Goal: Information Seeking & Learning: Learn about a topic

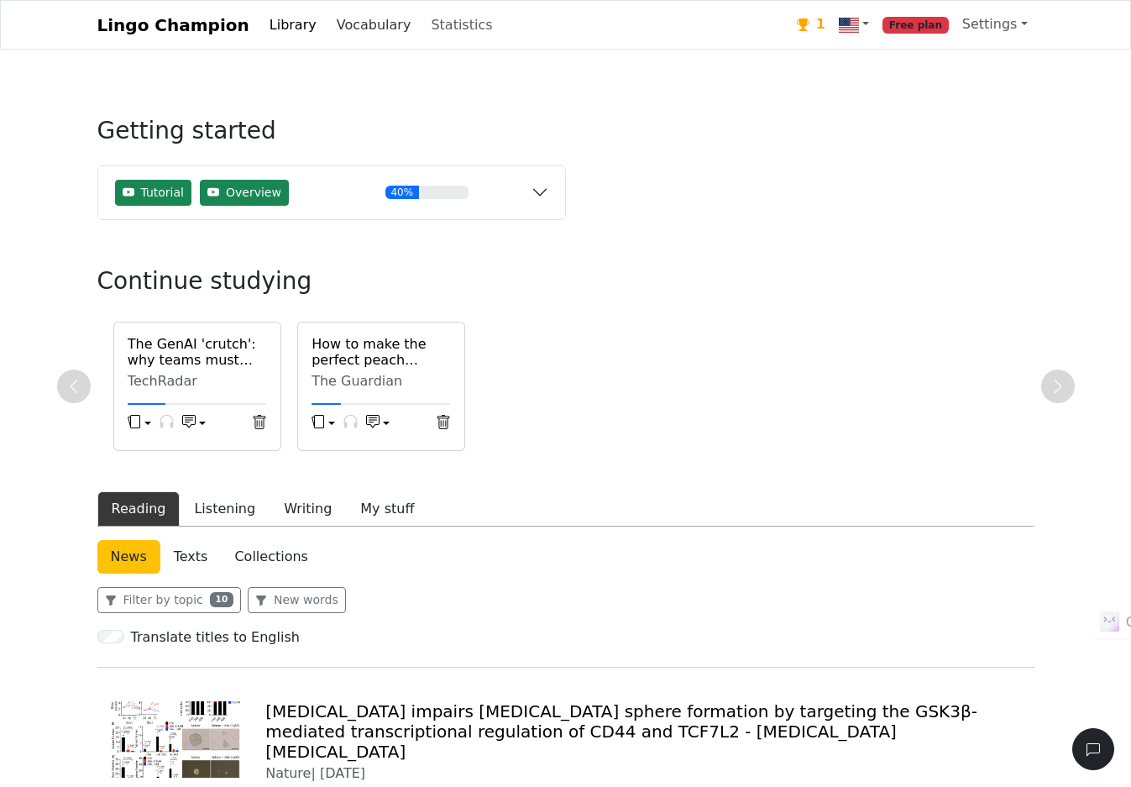
click at [367, 21] on link "Vocabulary" at bounding box center [374, 25] width 88 height 34
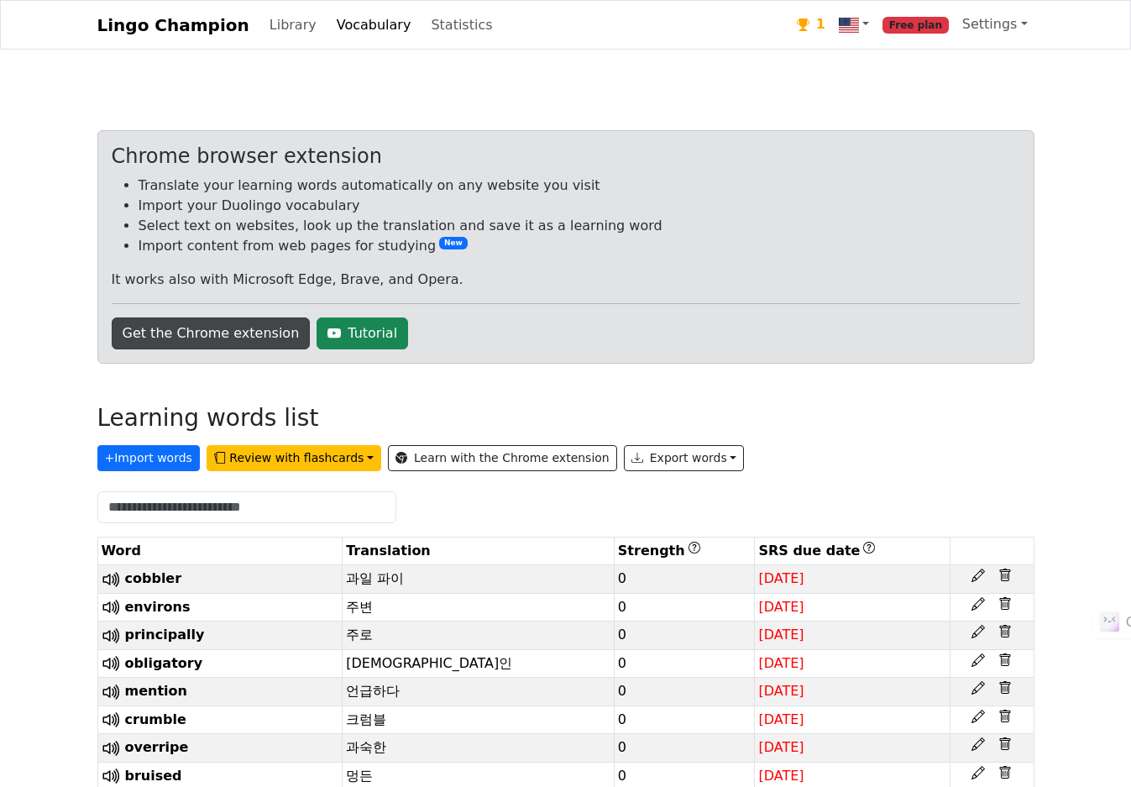
click at [169, 345] on link "Get the Chrome extension" at bounding box center [211, 333] width 199 height 32
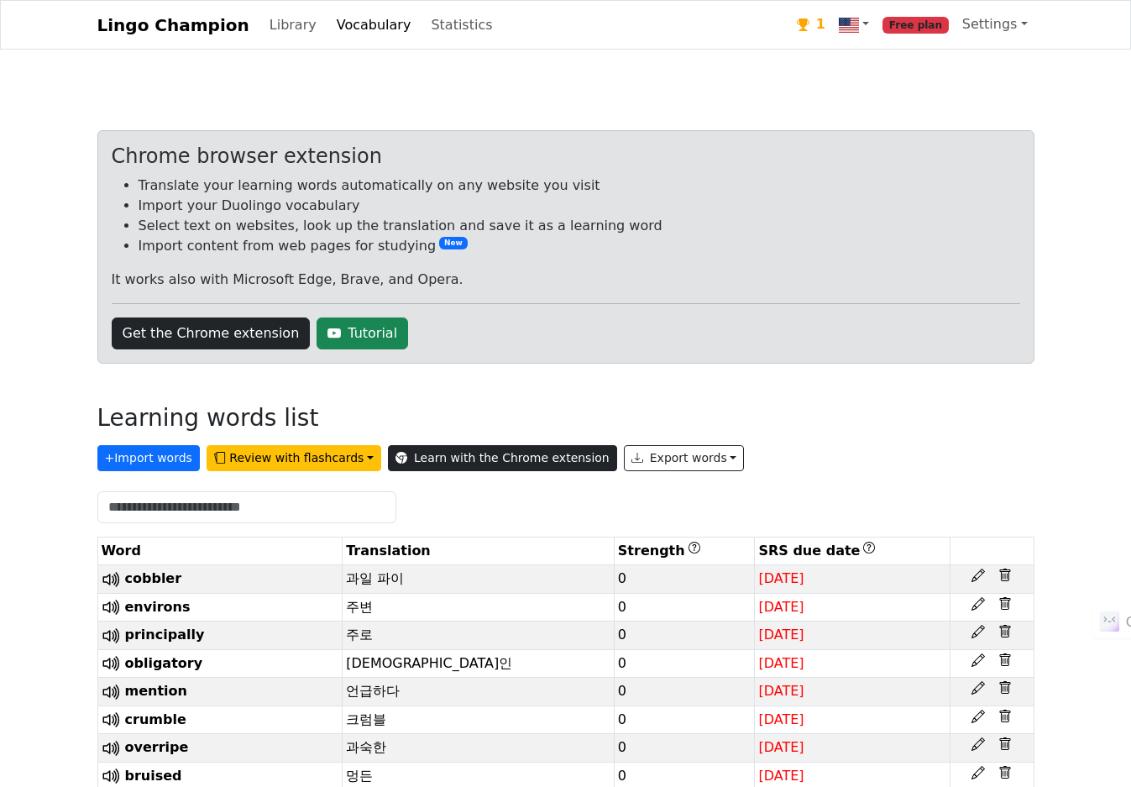
drag, startPoint x: 523, startPoint y: 481, endPoint x: 526, endPoint y: 458, distance: 23.7
click at [523, 476] on div "Chrome browser extension Translate your learning words automatically on any web…" at bounding box center [565, 678] width 937 height 1096
click at [526, 458] on link "Learn with the Chrome extension" at bounding box center [502, 458] width 229 height 26
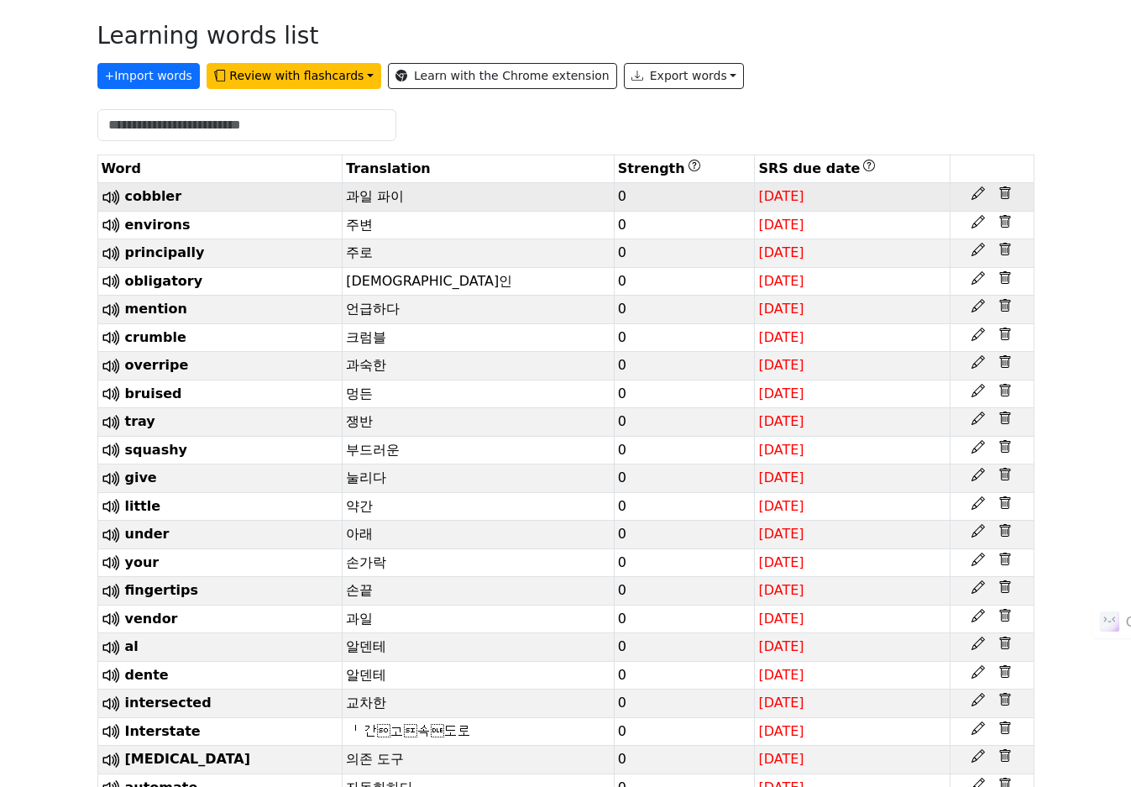
scroll to position [482, 0]
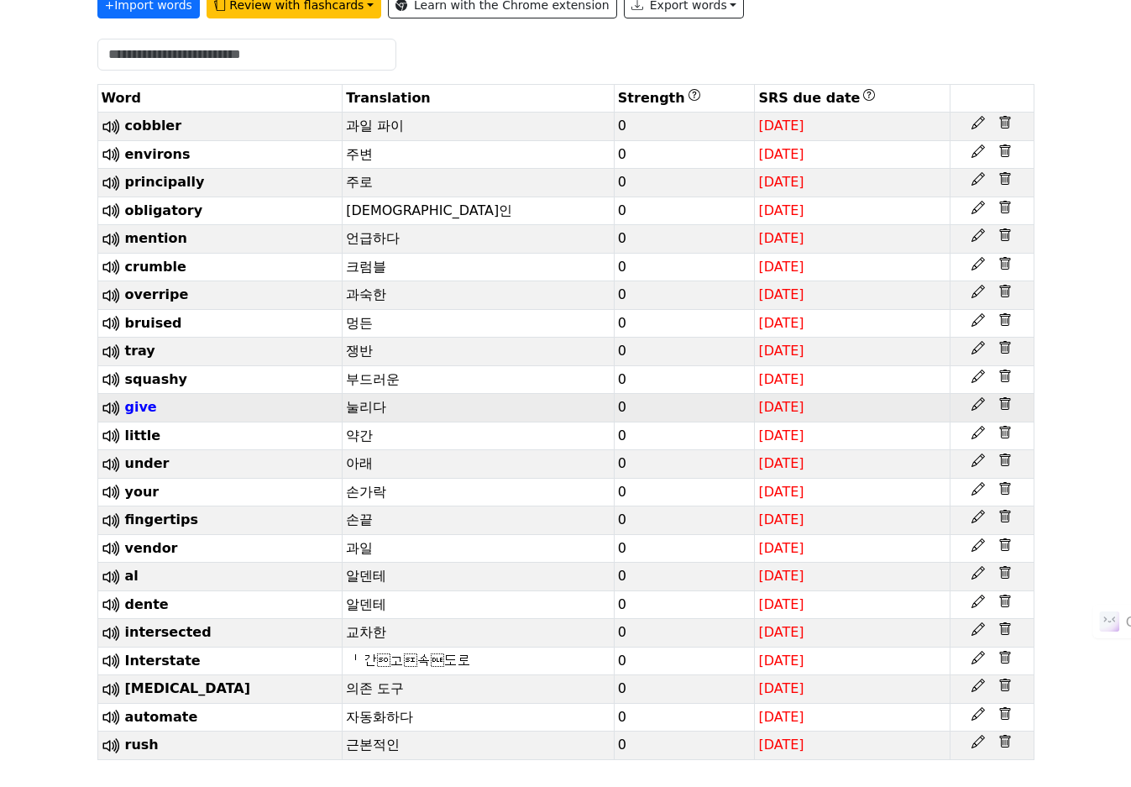
click at [125, 399] on span "give" at bounding box center [141, 407] width 32 height 16
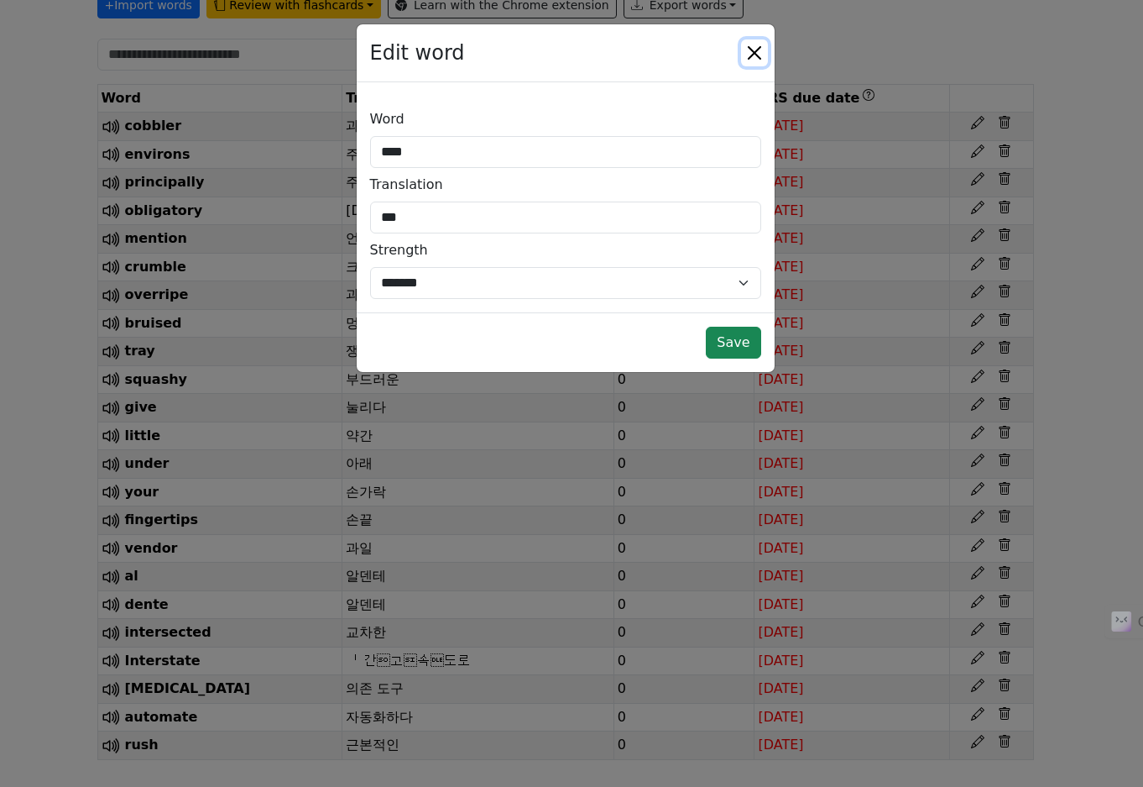
click at [766, 41] on button "Close" at bounding box center [754, 52] width 27 height 27
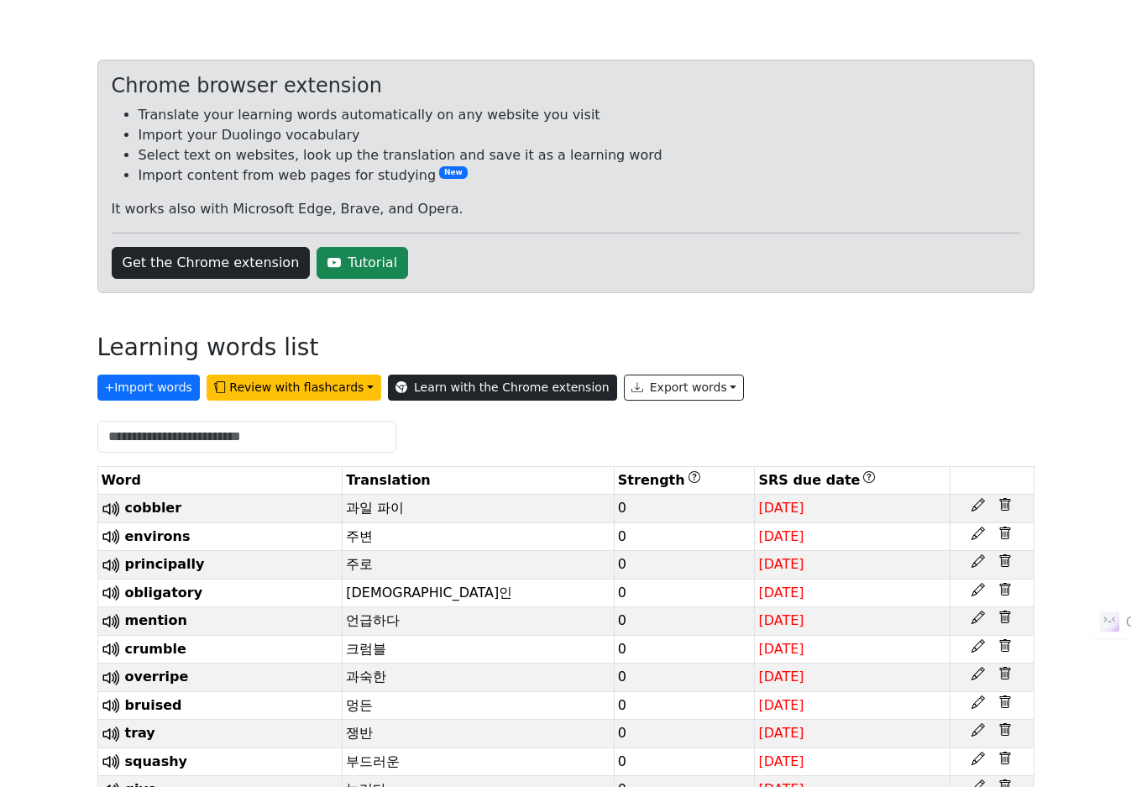
scroll to position [62, 0]
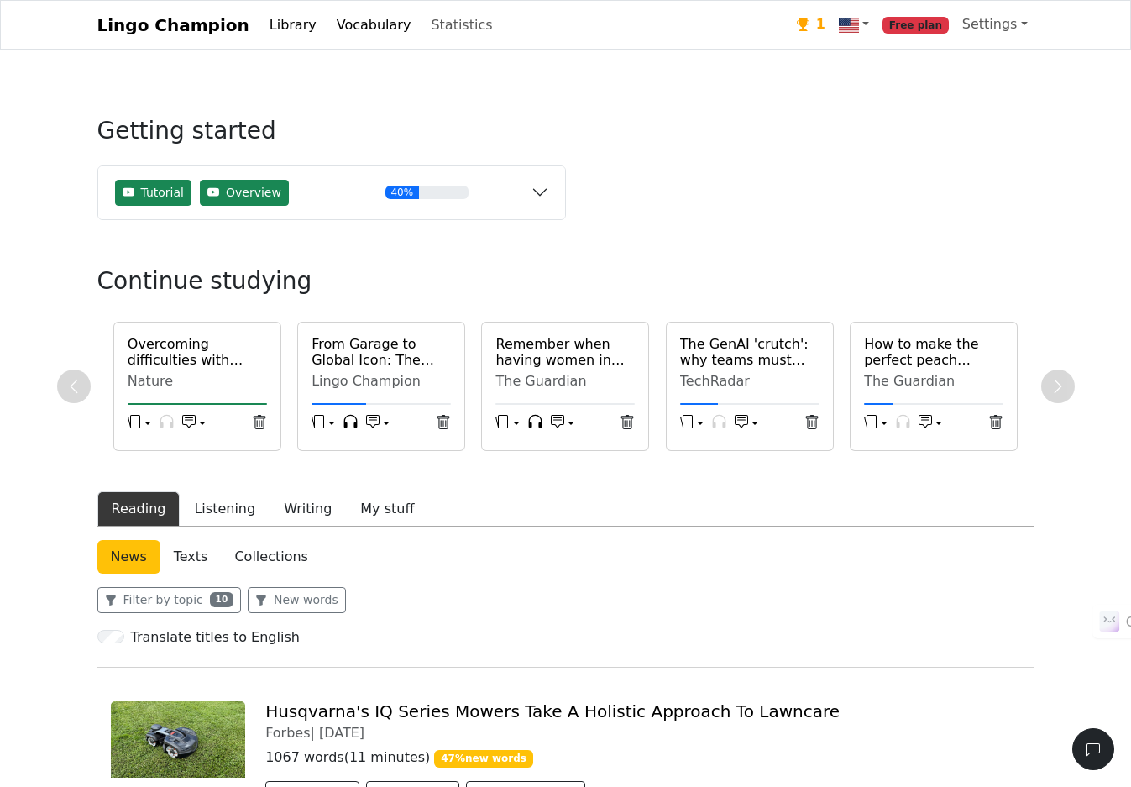
click at [695, 357] on h6 "The GenAI 'crutch': why teams must learn before they lean" at bounding box center [749, 352] width 139 height 32
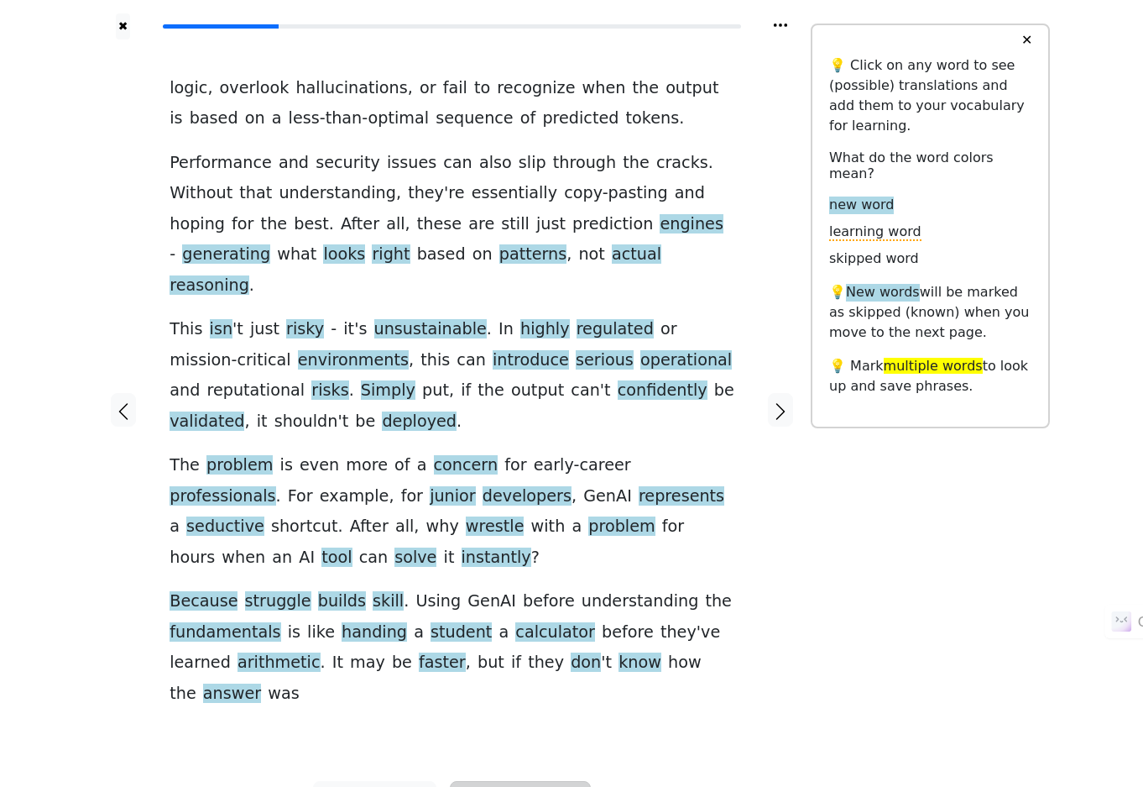
click at [437, 781] on button "Simplify" at bounding box center [374, 801] width 123 height 40
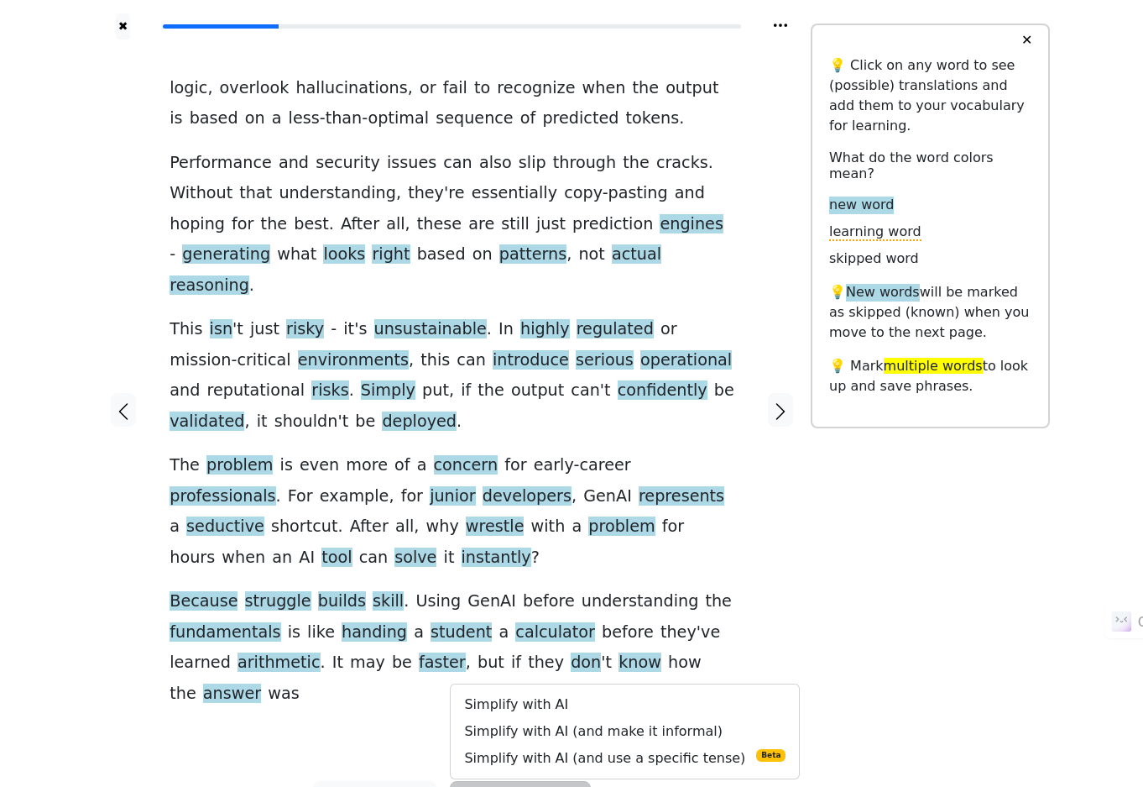
click at [564, 781] on button "Simplify" at bounding box center [520, 801] width 140 height 40
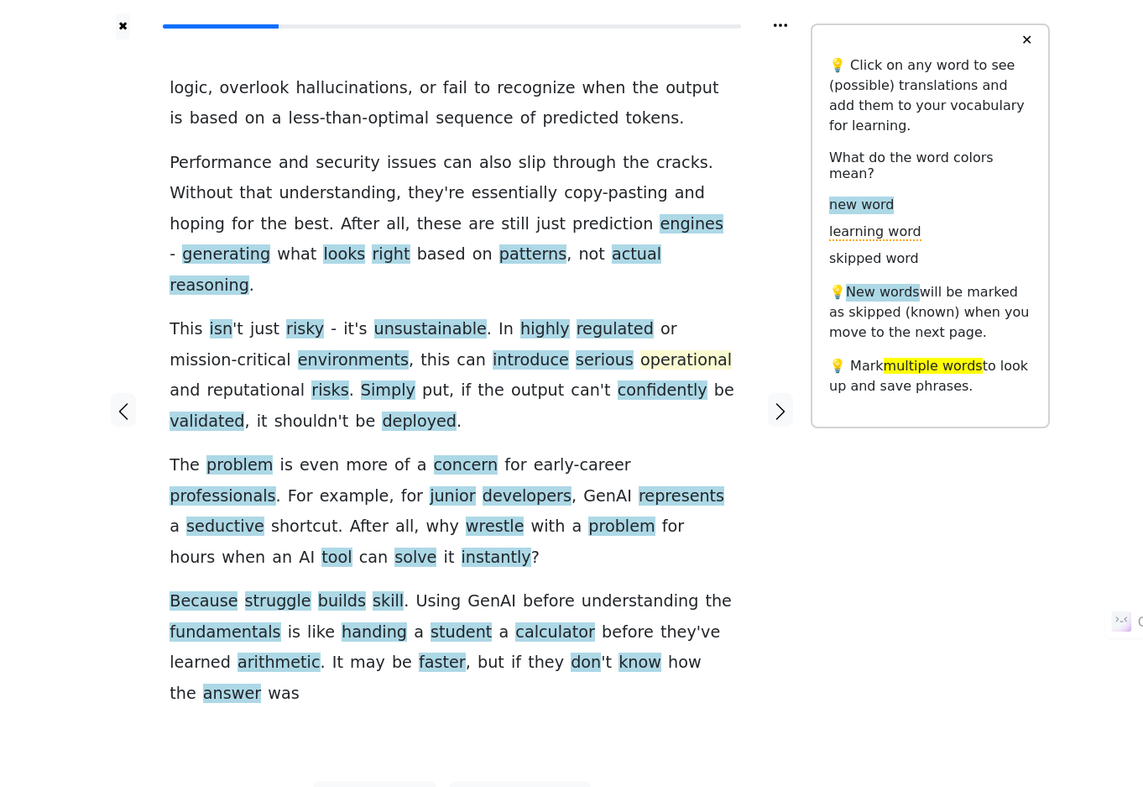
click at [641, 350] on span "operational" at bounding box center [687, 360] width 92 height 21
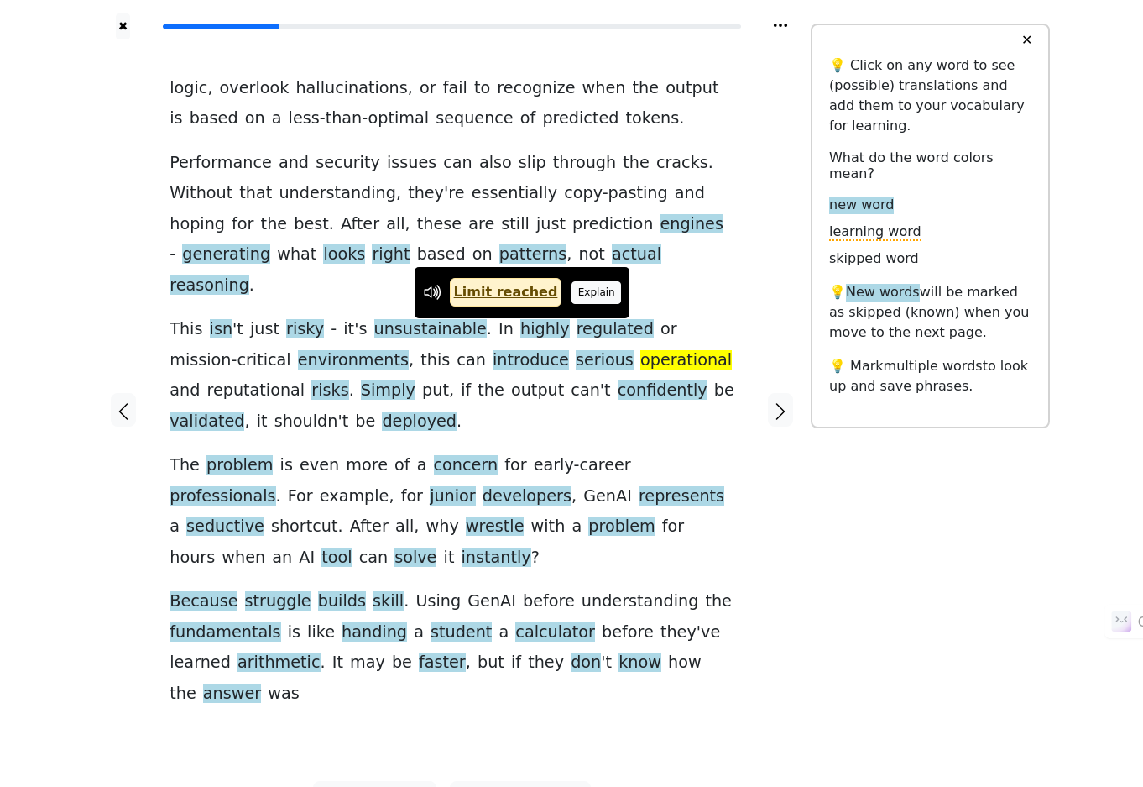
click at [589, 293] on button "Explain" at bounding box center [597, 292] width 50 height 22
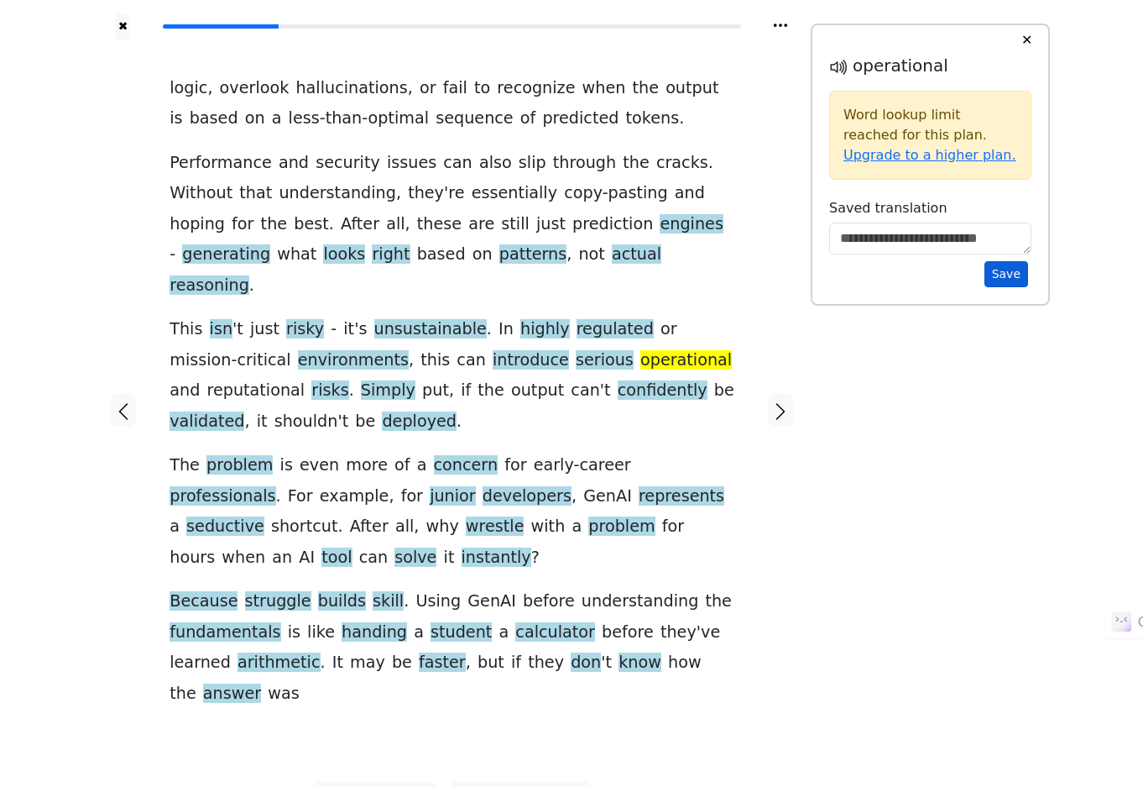
click at [1012, 268] on button "Save" at bounding box center [1007, 274] width 44 height 26
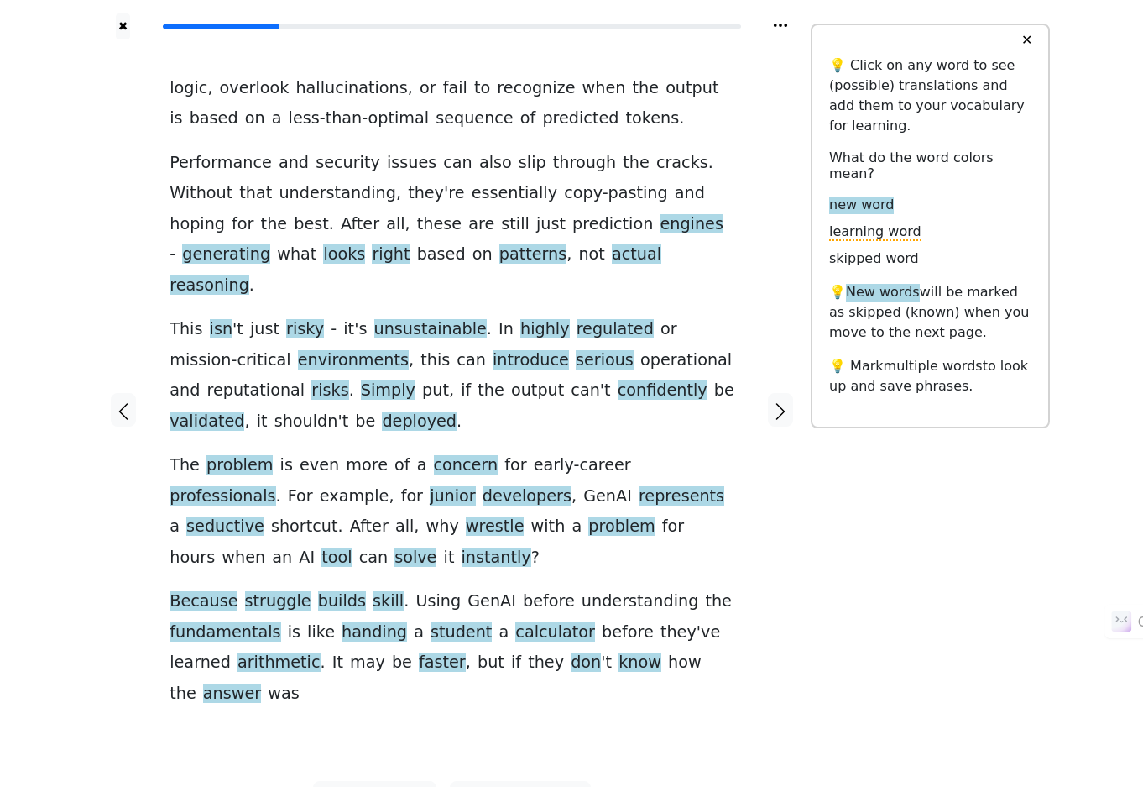
click at [1033, 29] on button "✕" at bounding box center [1027, 40] width 31 height 30
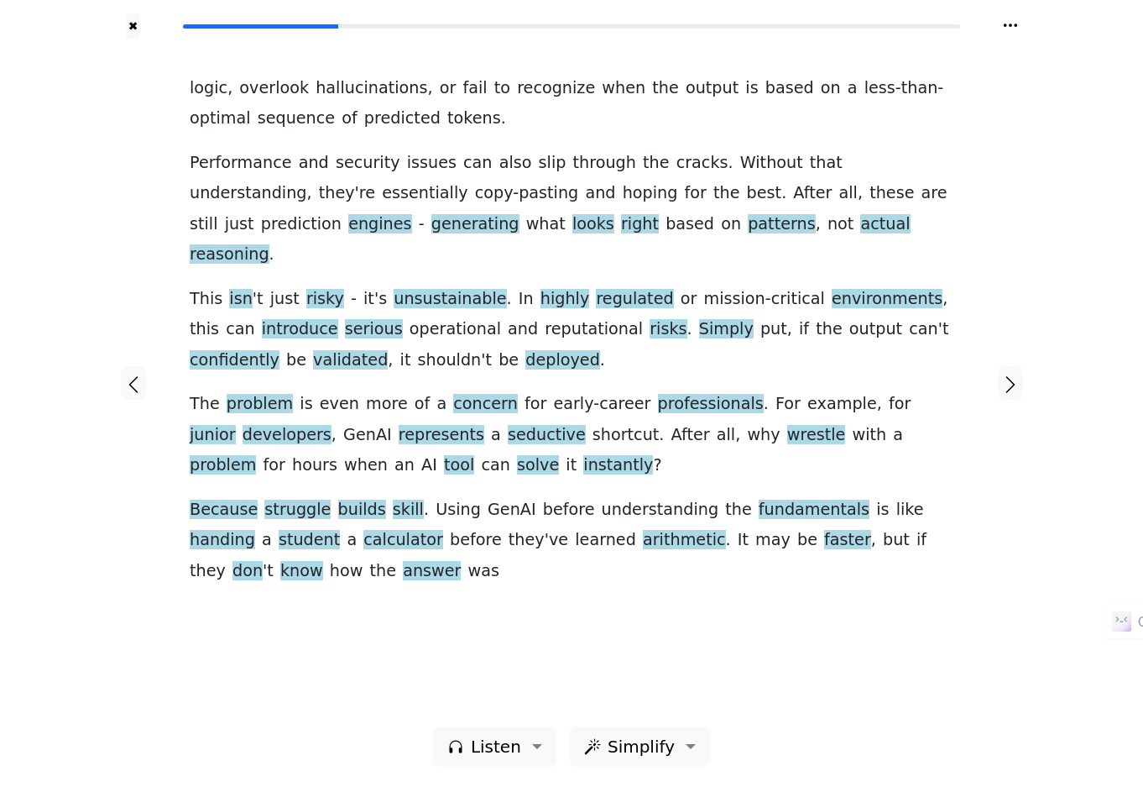
click at [1026, 28] on div at bounding box center [1010, 25] width 80 height 20
click at [1016, 27] on icon at bounding box center [1009, 25] width 13 height 3
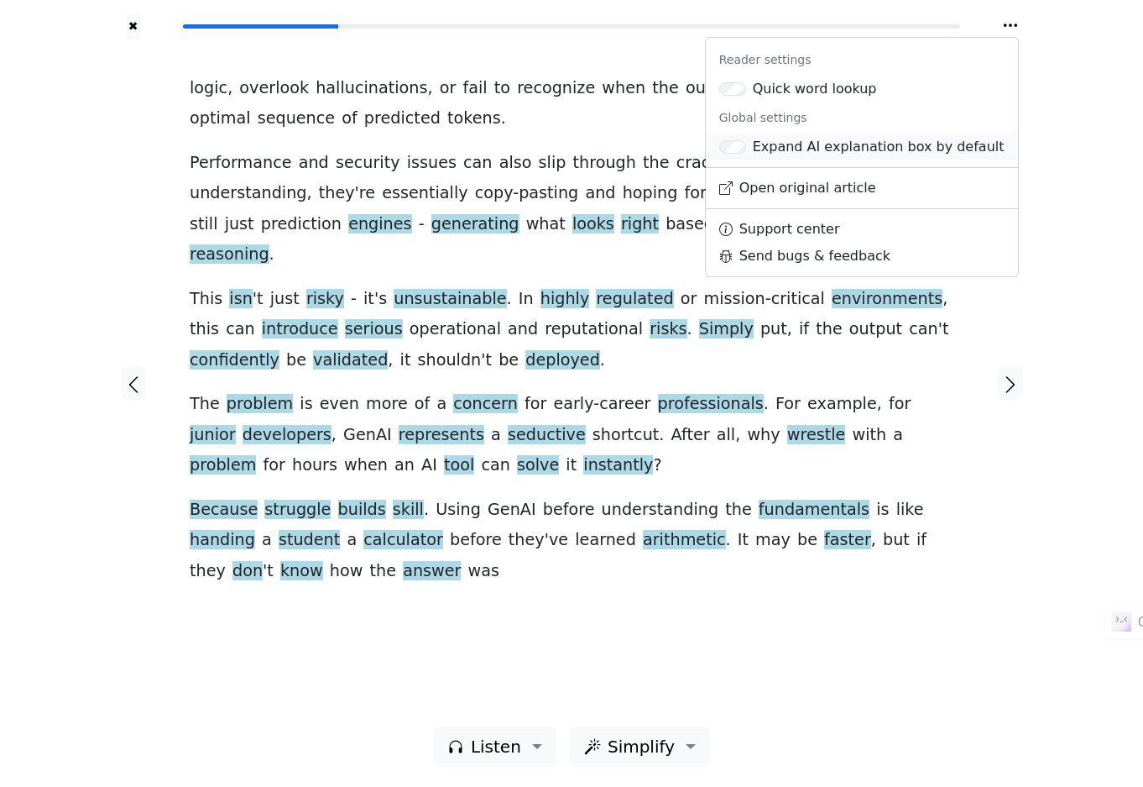
click at [753, 139] on div at bounding box center [736, 147] width 34 height 20
click at [280, 350] on span "confidently" at bounding box center [235, 360] width 90 height 21
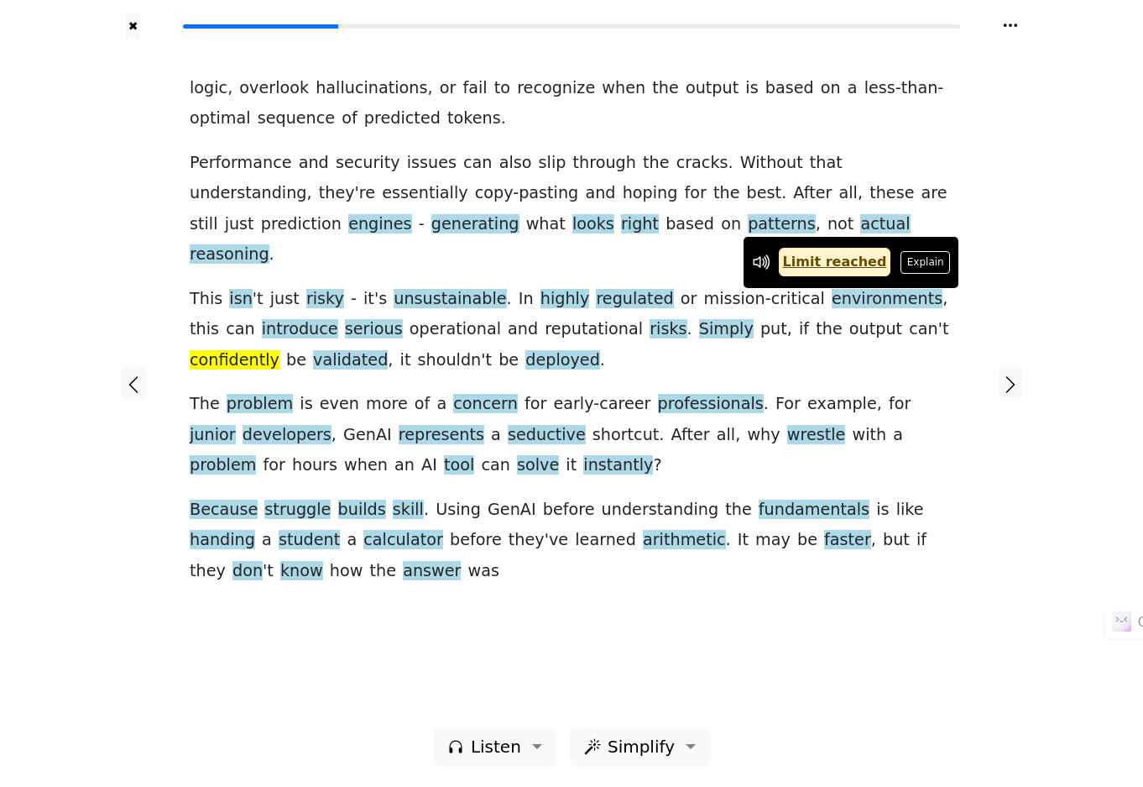
click at [1002, 23] on icon at bounding box center [1010, 25] width 17 height 17
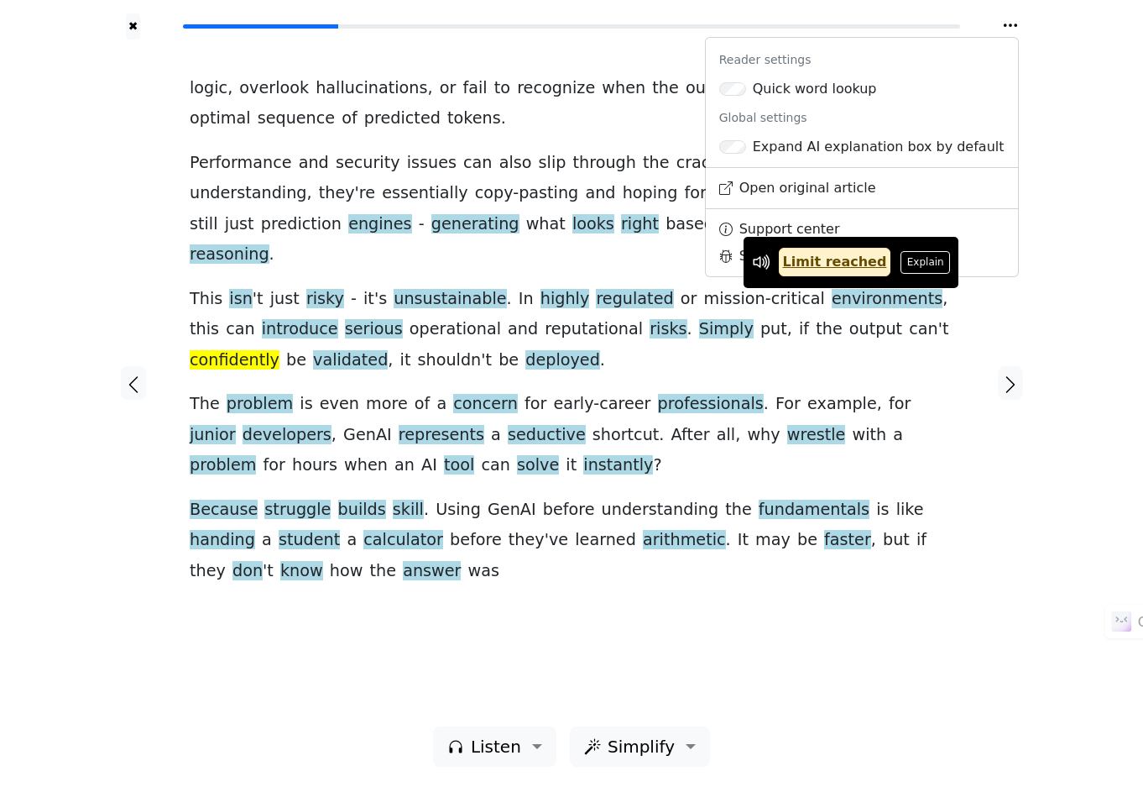
click at [1061, 276] on div "✖ Reader settings Quick word lookup Global settings Expand AI explanation box b…" at bounding box center [571, 393] width 1143 height 787
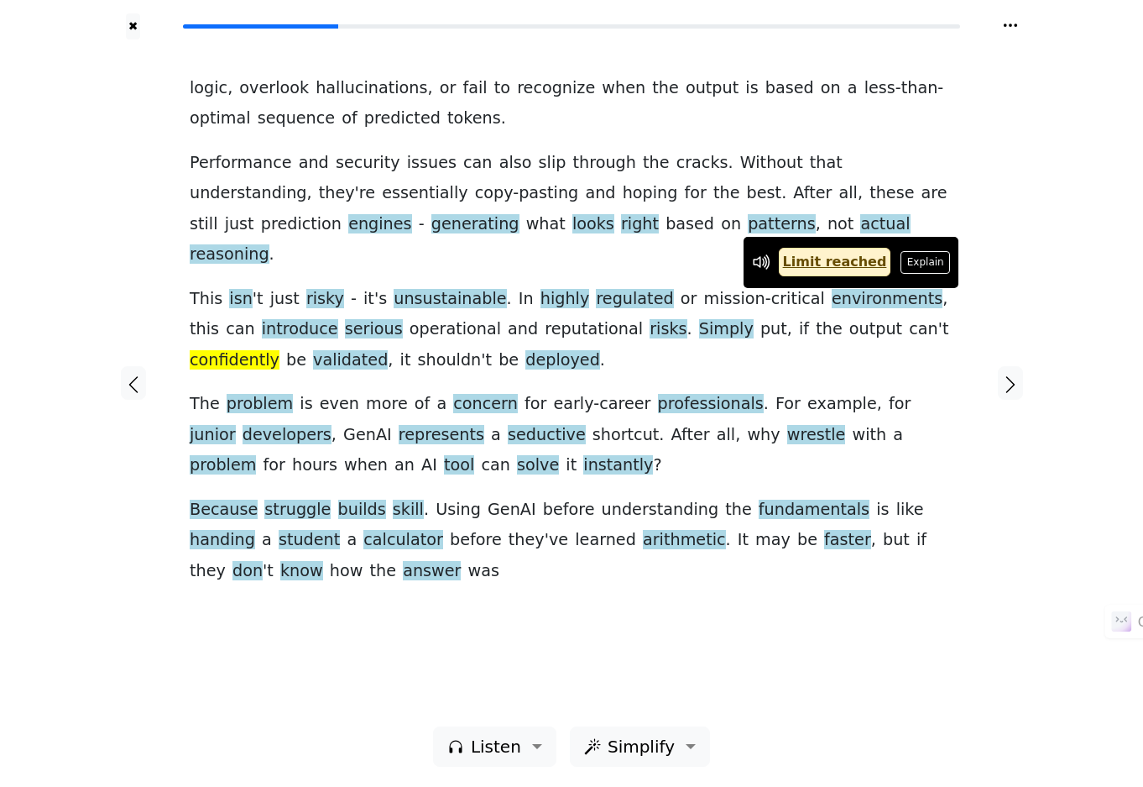
click at [400, 28] on div at bounding box center [571, 26] width 777 height 4
click at [997, 585] on div at bounding box center [1010, 382] width 80 height 687
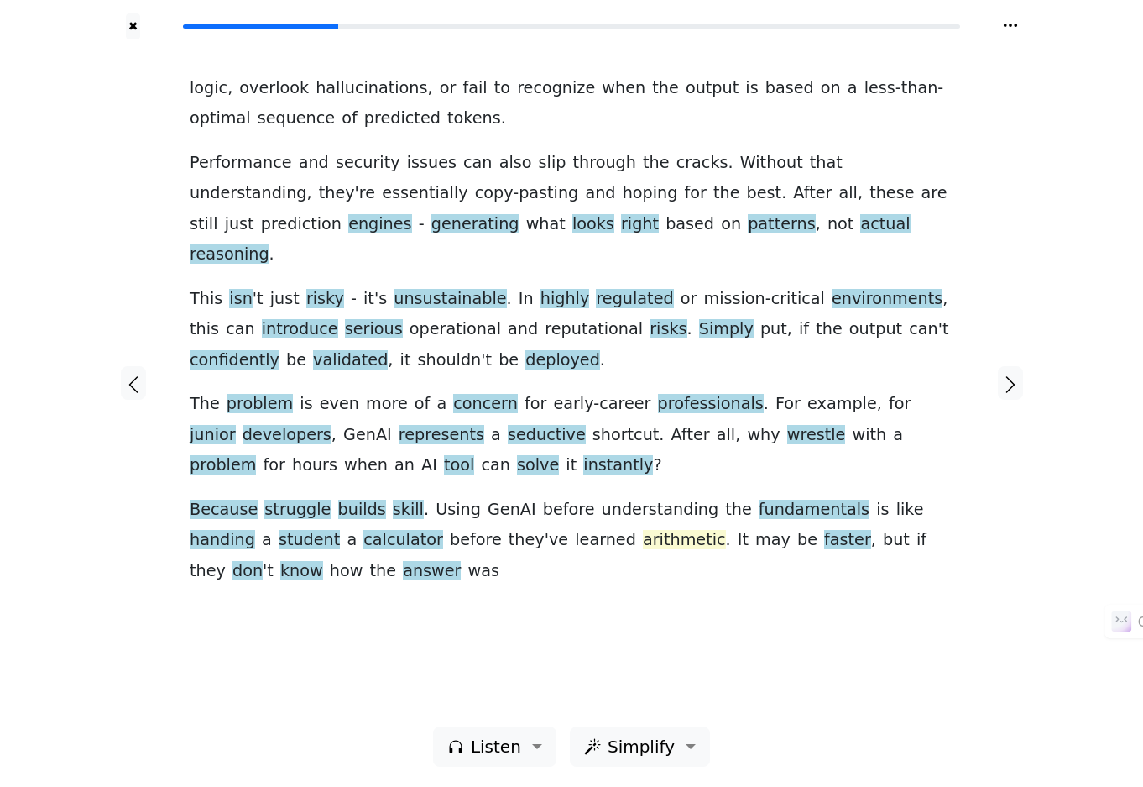
click at [643, 530] on span "arithmetic" at bounding box center [684, 540] width 83 height 21
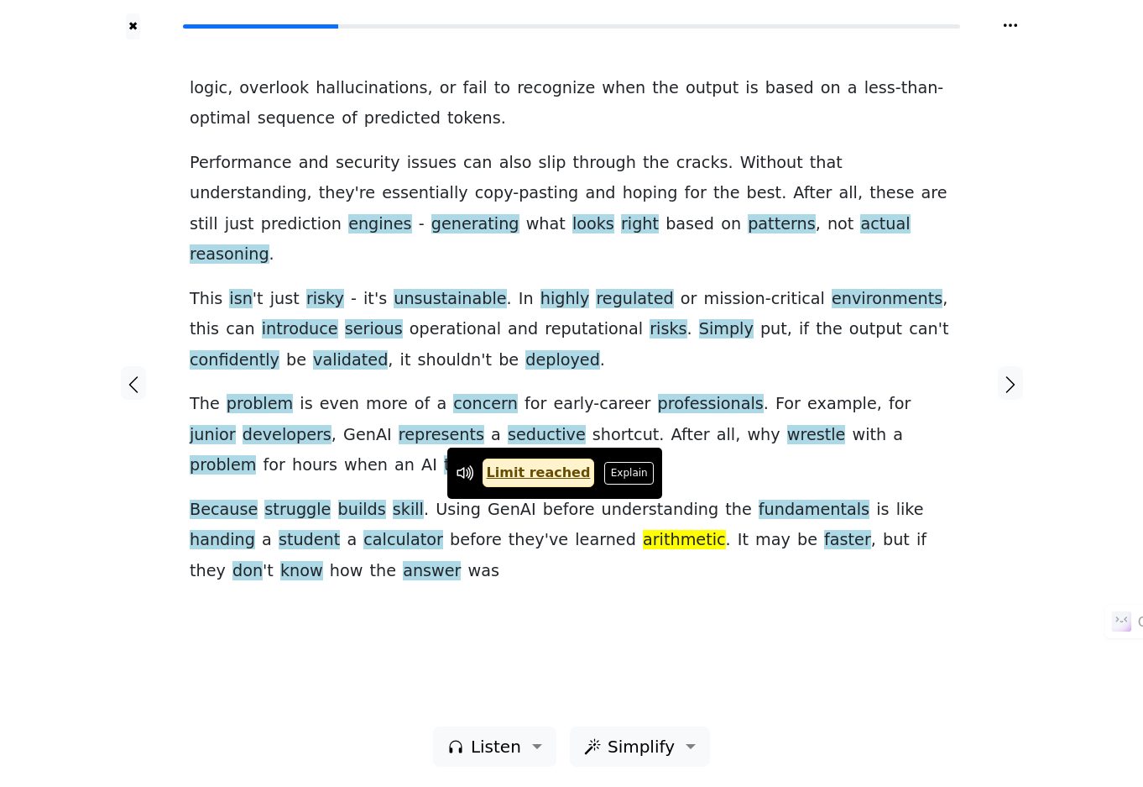
click at [290, 547] on div "logic , overlook hallucinations , or fail to recognize when the output is based…" at bounding box center [572, 329] width 764 height 513
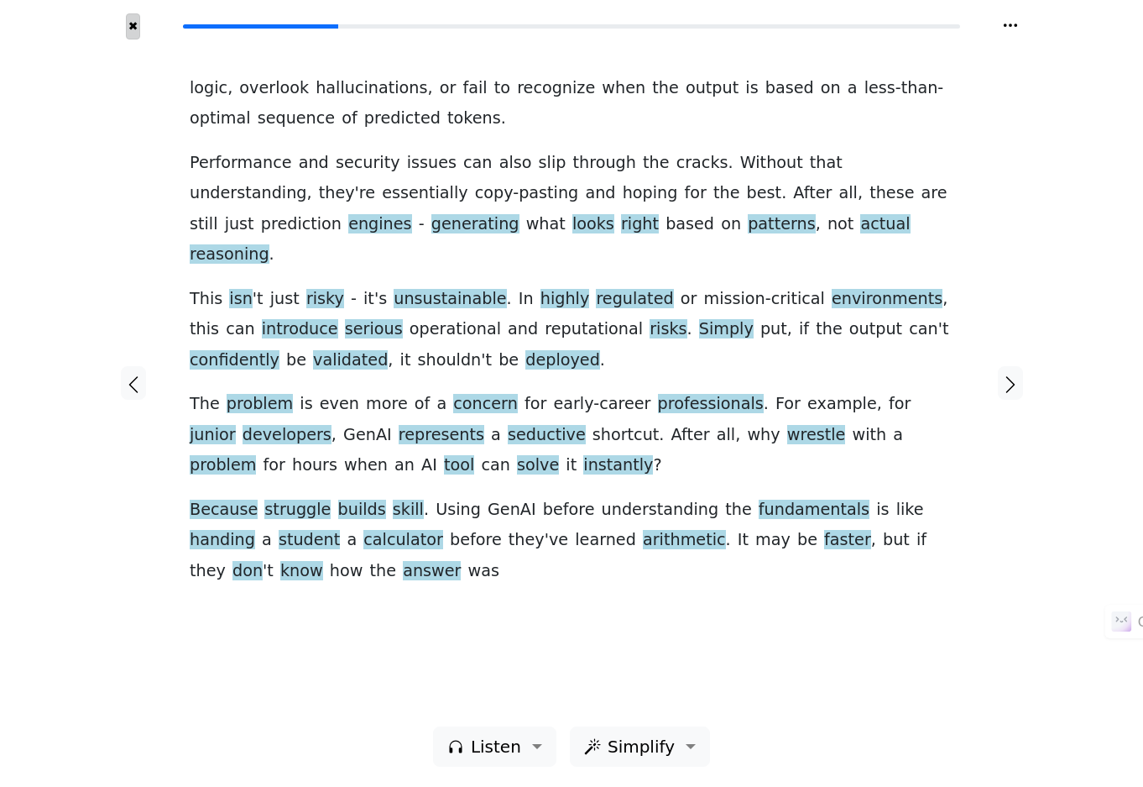
click at [136, 26] on button "✖" at bounding box center [133, 26] width 14 height 26
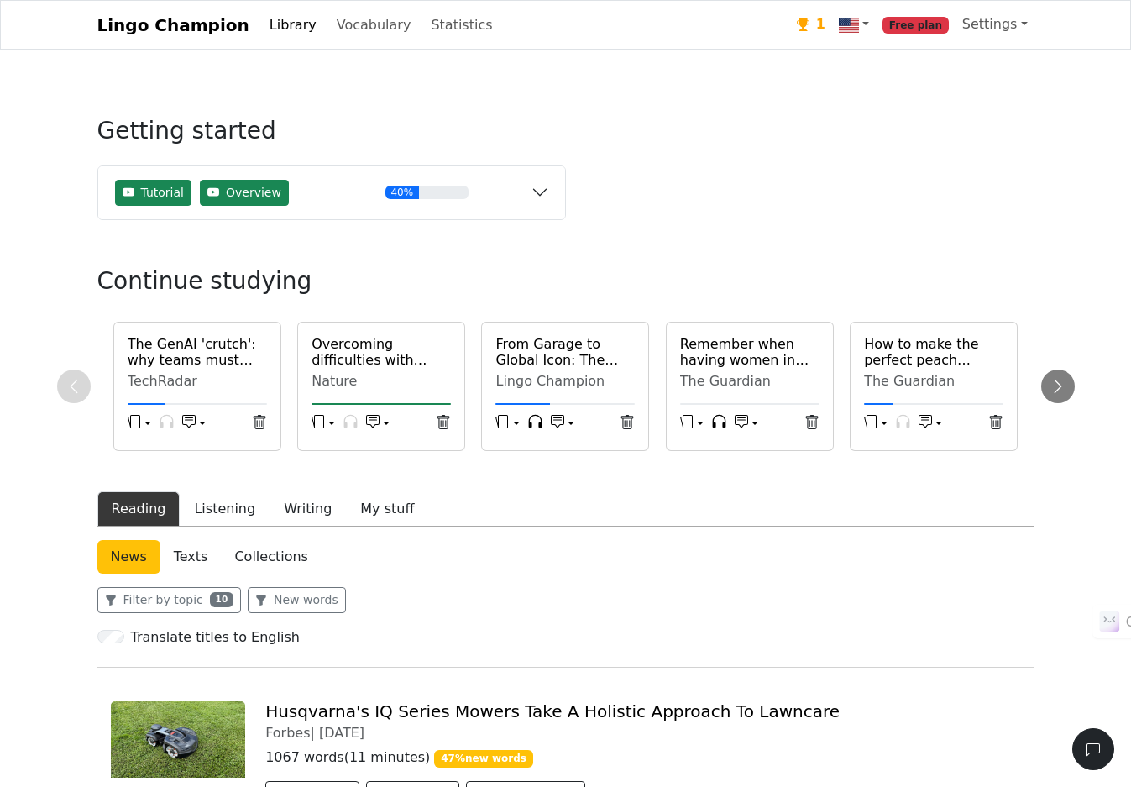
click at [203, 422] on button "button" at bounding box center [194, 423] width 24 height 25
drag, startPoint x: 453, startPoint y: 264, endPoint x: 467, endPoint y: 263, distance: 13.5
click at [1070, 387] on button at bounding box center [1058, 386] width 34 height 34
click at [656, 550] on div "News Texts Collections" at bounding box center [565, 557] width 937 height 34
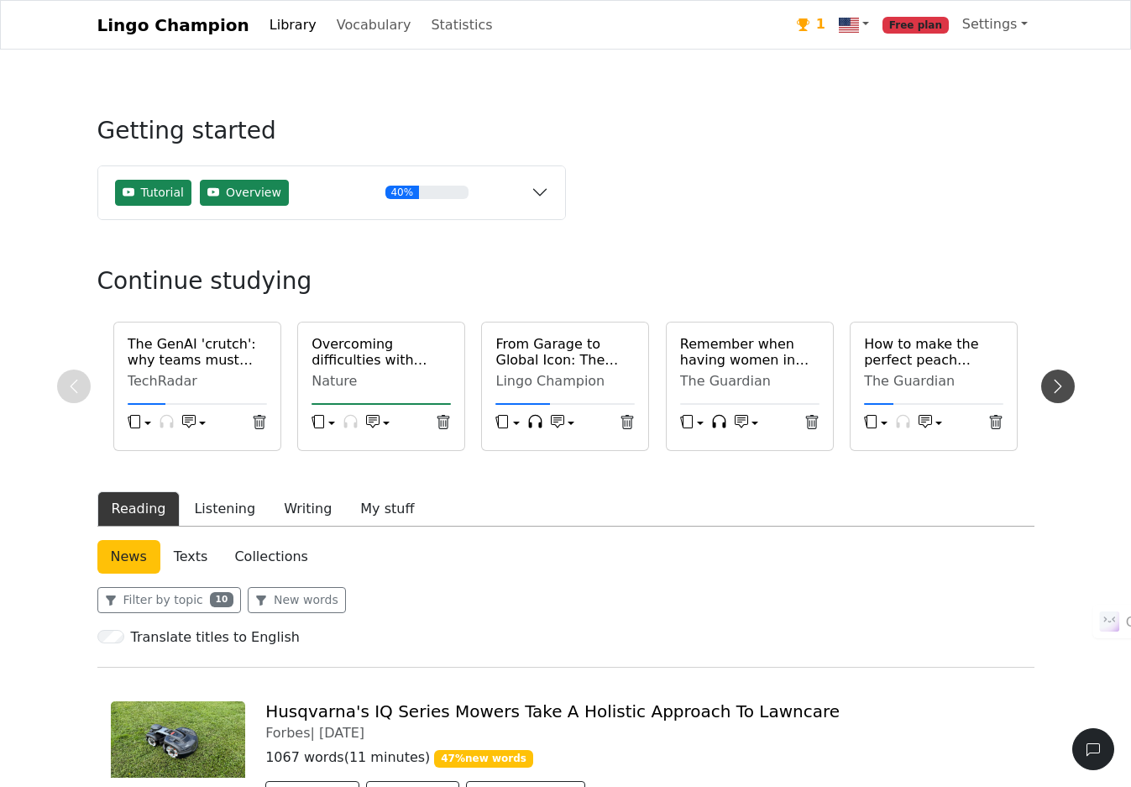
click at [1059, 387] on icon at bounding box center [1057, 386] width 17 height 17
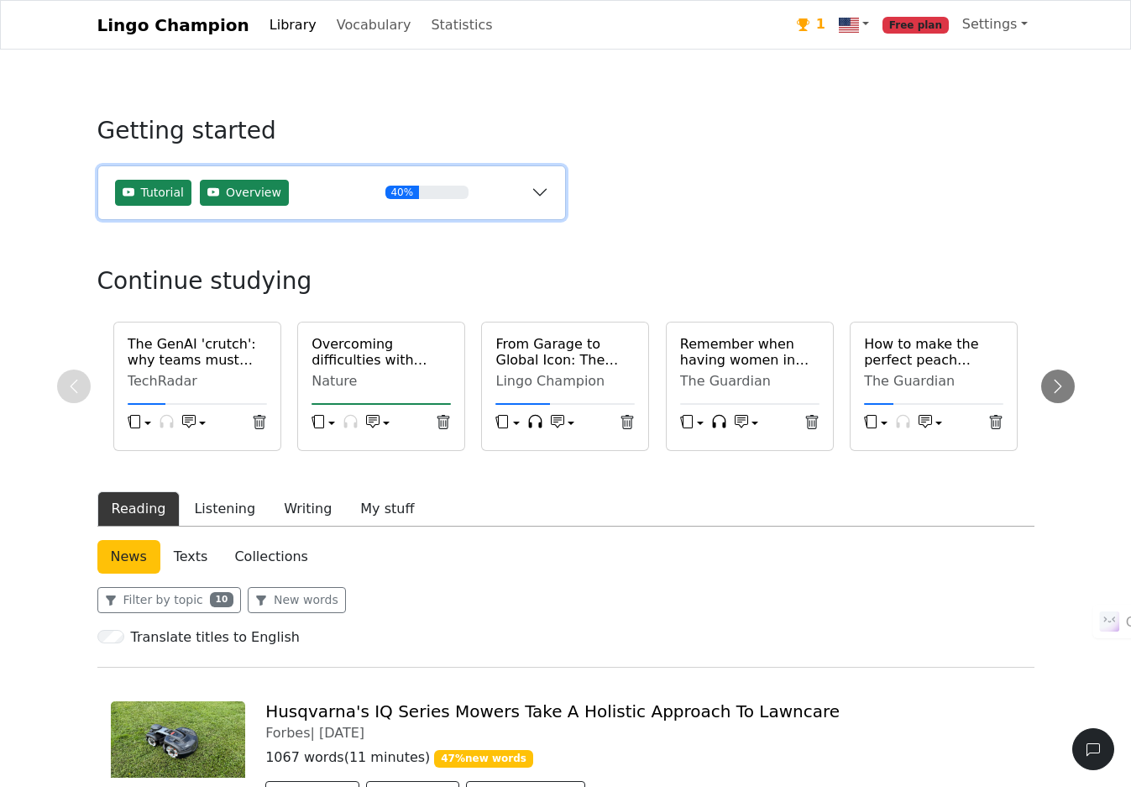
click at [542, 191] on button "Tutorial Overview 40%" at bounding box center [331, 192] width 467 height 53
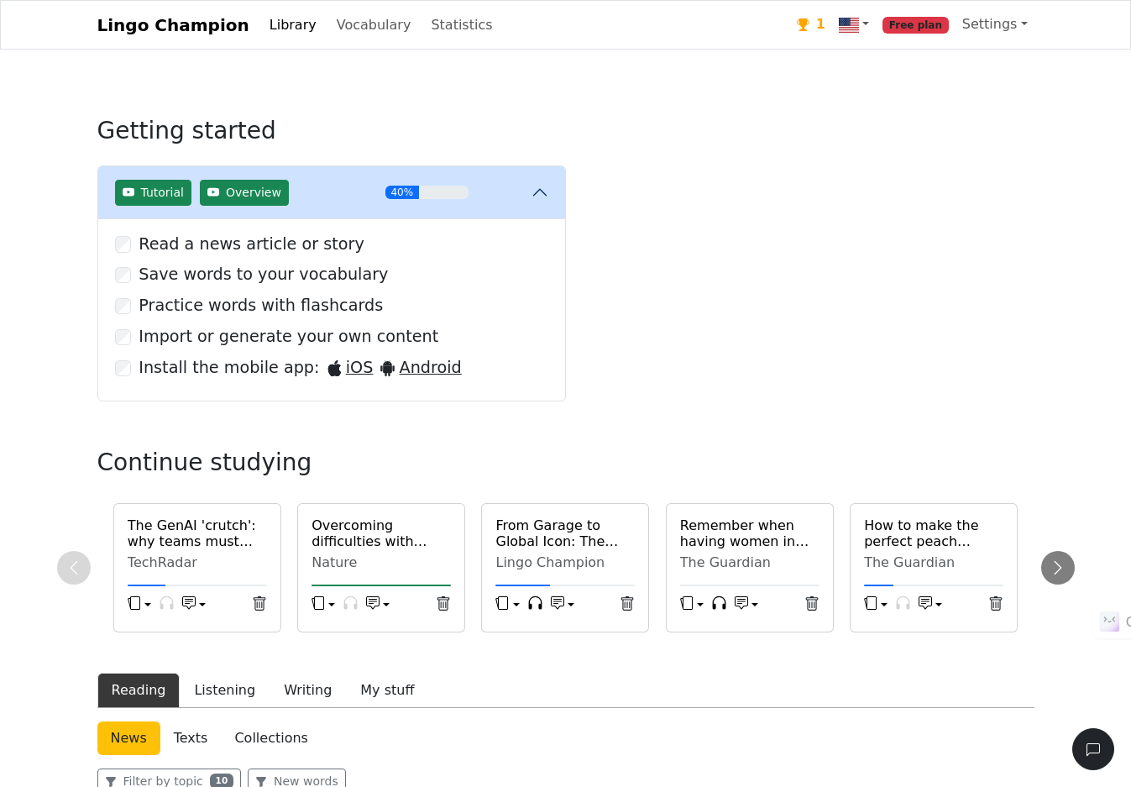
click at [232, 308] on label "Practice words with flashcards" at bounding box center [261, 306] width 244 height 24
drag, startPoint x: 232, startPoint y: 308, endPoint x: 223, endPoint y: 313, distance: 9.8
click at [223, 320] on form "Read a news article or story Save words to your vocabulary Practice words with …" at bounding box center [331, 307] width 433 height 148
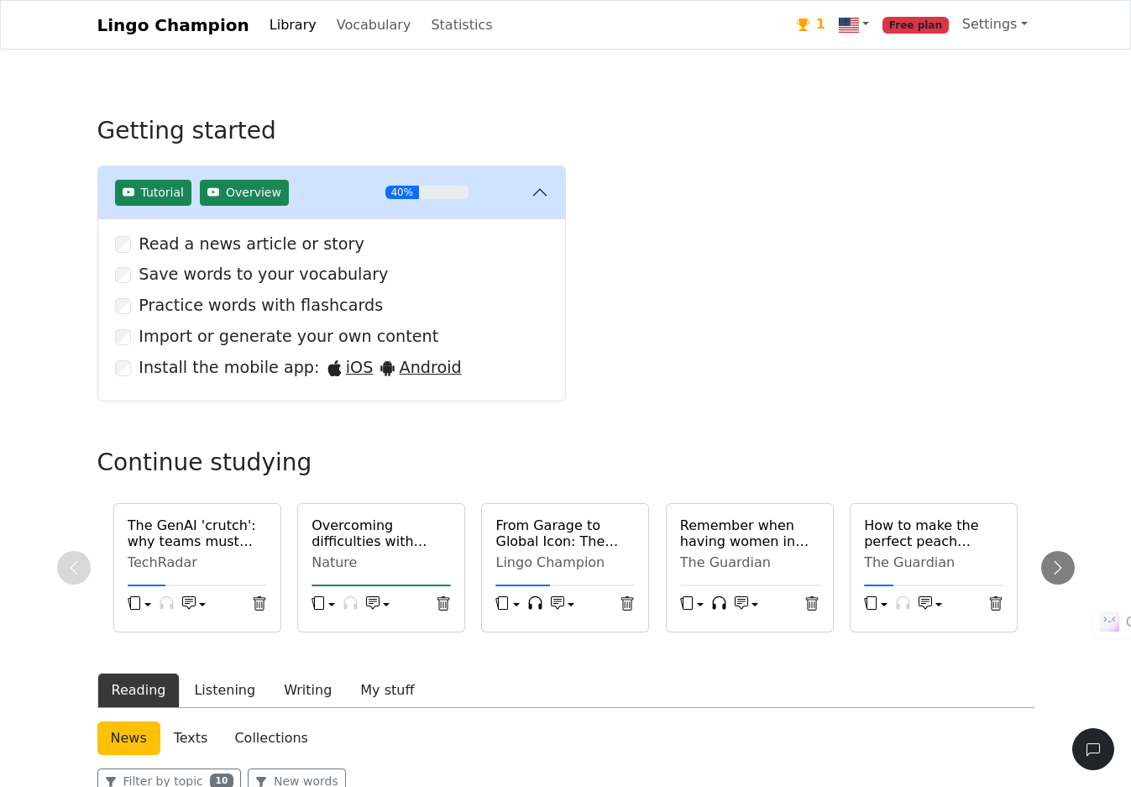
click at [115, 363] on div "Install the mobile app : iOS Android" at bounding box center [331, 368] width 433 height 24
click at [430, 370] on link "Android" at bounding box center [419, 368] width 81 height 24
